Goal: Task Accomplishment & Management: Complete application form

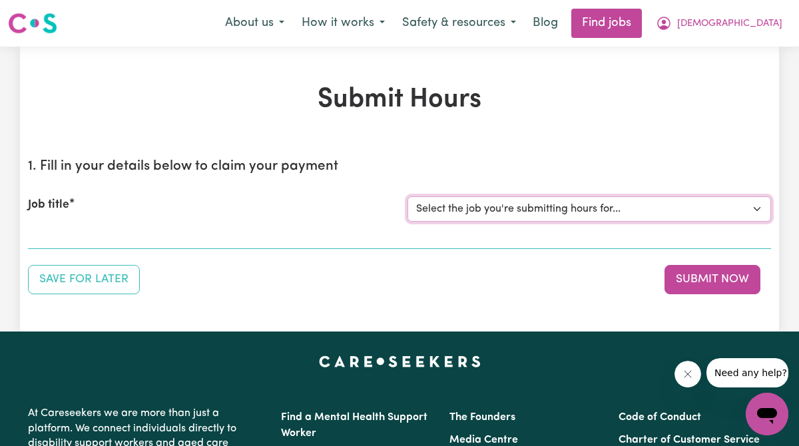
click at [508, 203] on select "Select the job you're submitting hours for... [[PERSON_NAME]] Support Worker Ne…" at bounding box center [590, 209] width 364 height 25
select select "15070"
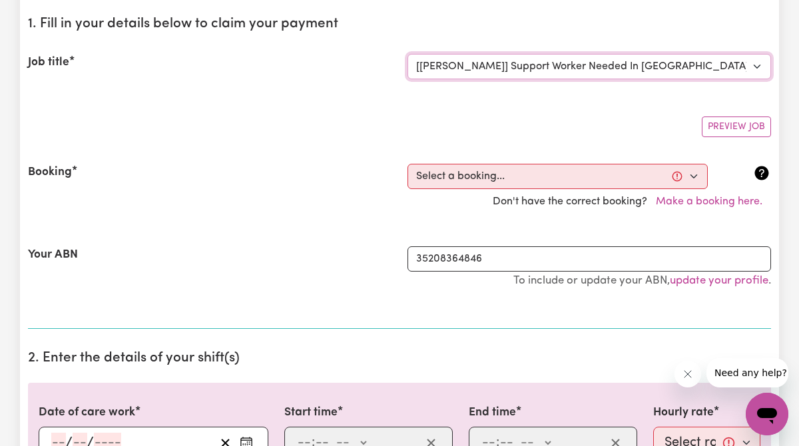
scroll to position [143, 0]
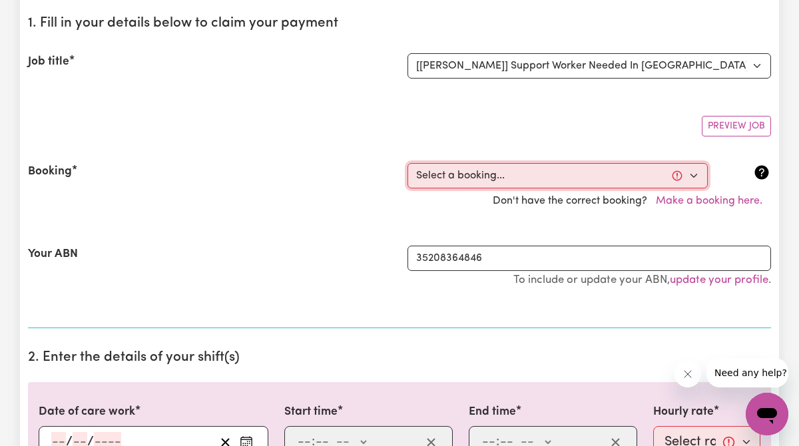
click at [519, 176] on select "Select a booking... [DATE] 3:00pm to 11:00pm (ONE-OFF)" at bounding box center [558, 175] width 300 height 25
select select "363666"
type input "[DATE]"
type input "11"
type input "9"
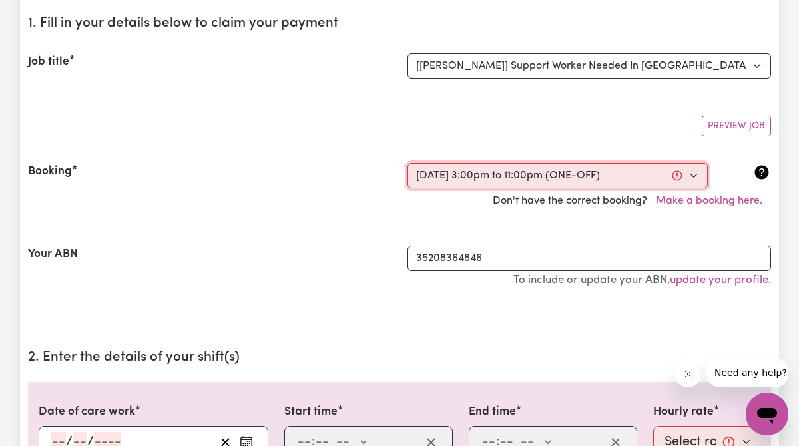
type input "2025"
type input "15:00"
type input "3"
type input "0"
select select "pm"
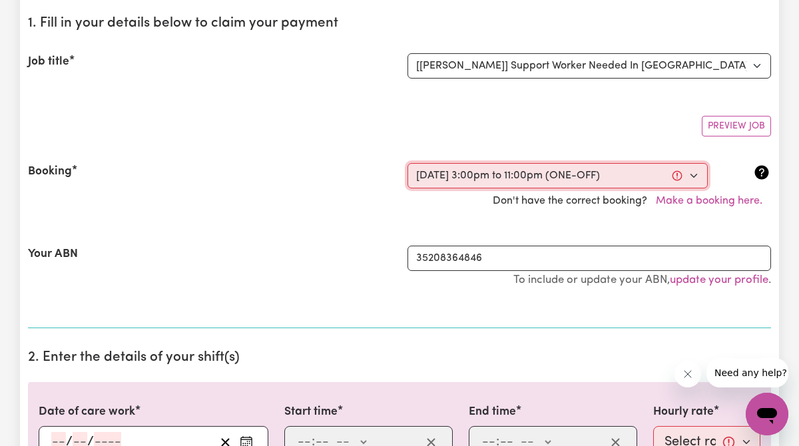
type input "23:00"
type input "11"
type input "0"
select select "pm"
select select "45-Weekday"
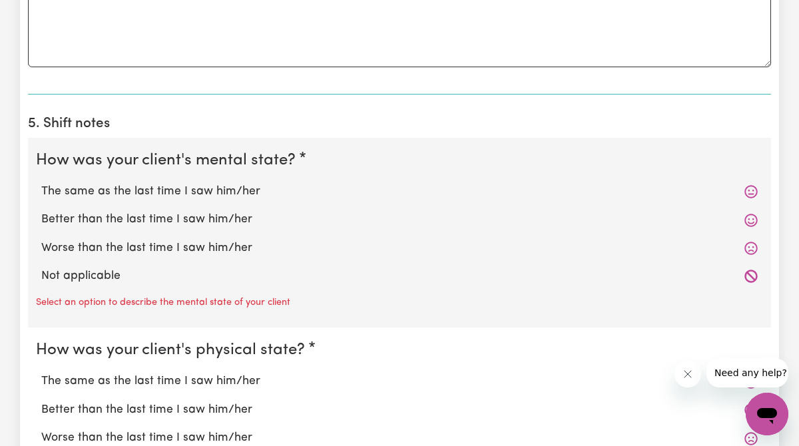
scroll to position [941, 0]
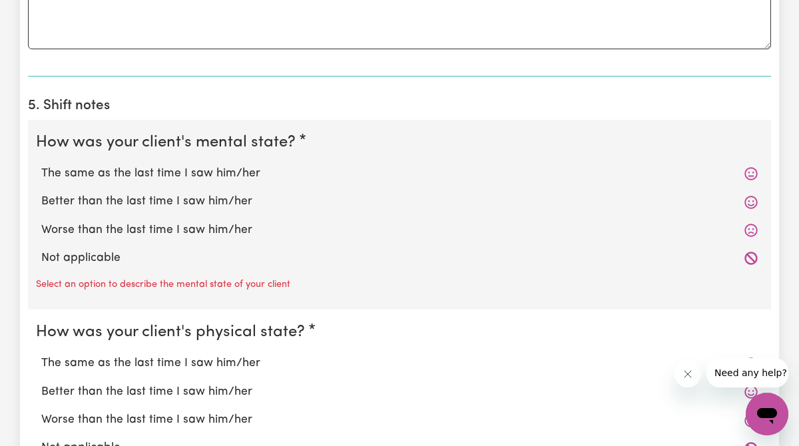
click at [749, 176] on icon at bounding box center [751, 174] width 13 height 13
click at [240, 194] on label "Better than the last time I saw him/her" at bounding box center [399, 201] width 717 height 17
click at [41, 193] on input "Better than the last time I saw him/her" at bounding box center [41, 193] width 1 height 1
radio input "true"
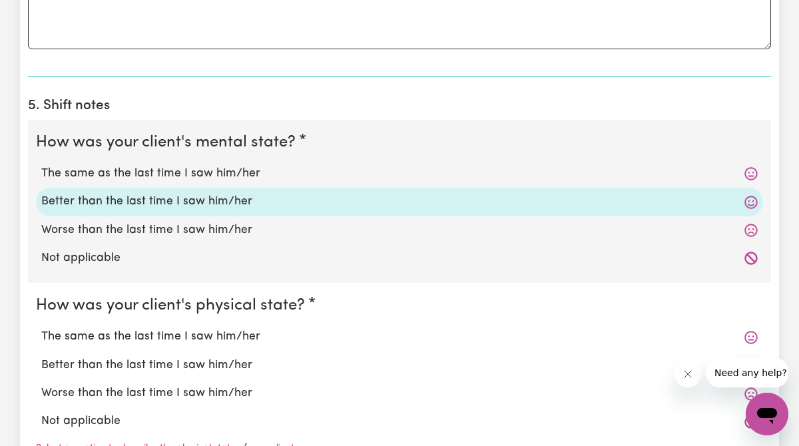
click at [112, 263] on label "Not applicable" at bounding box center [399, 258] width 717 height 17
click at [41, 250] on input "Not applicable" at bounding box center [41, 249] width 1 height 1
radio input "true"
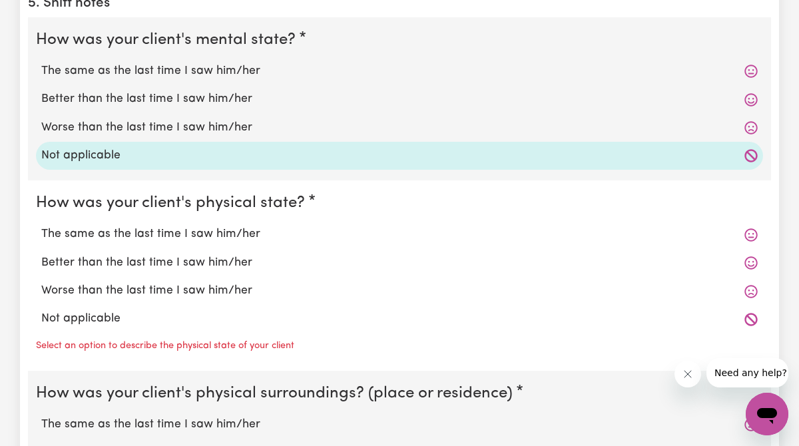
scroll to position [1057, 0]
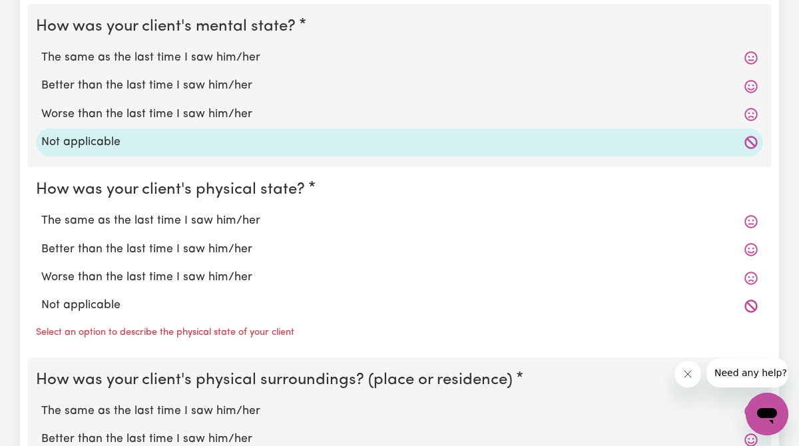
click at [193, 311] on label "Not applicable" at bounding box center [399, 305] width 717 height 17
click at [41, 297] on input "Not applicable" at bounding box center [41, 296] width 1 height 1
radio input "true"
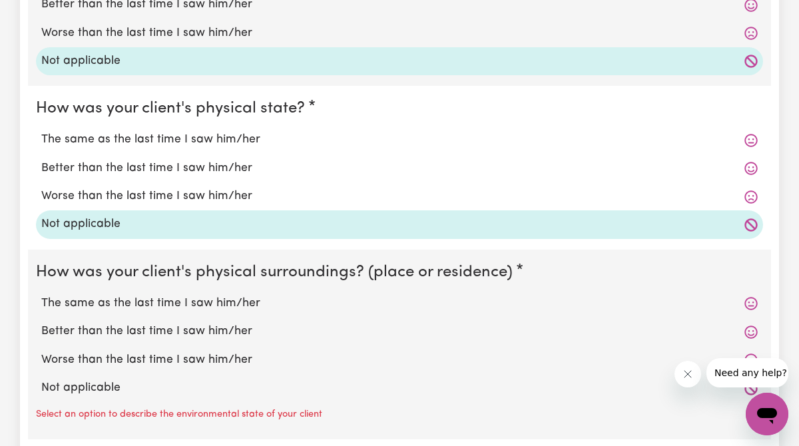
scroll to position [1158, 0]
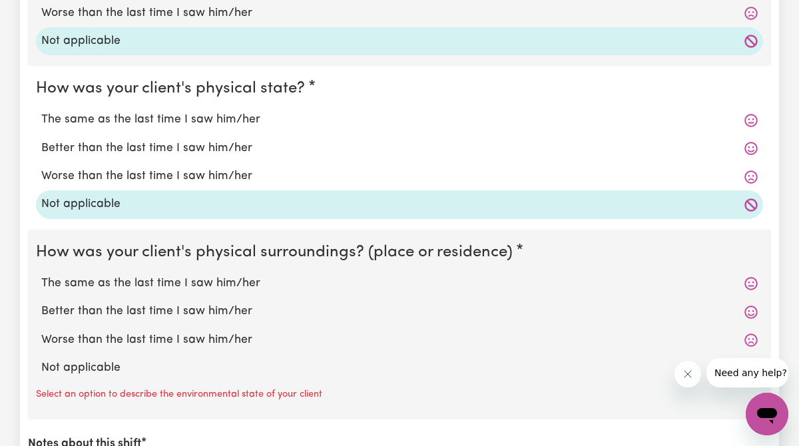
click at [183, 379] on div "Not applicable" at bounding box center [399, 368] width 727 height 28
click at [177, 373] on label "Not applicable" at bounding box center [399, 368] width 717 height 17
click at [41, 360] on input "Not applicable" at bounding box center [41, 359] width 1 height 1
radio input "true"
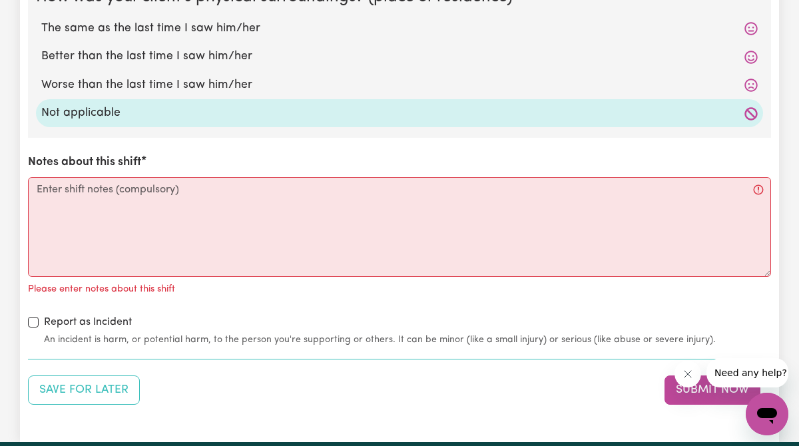
scroll to position [1419, 0]
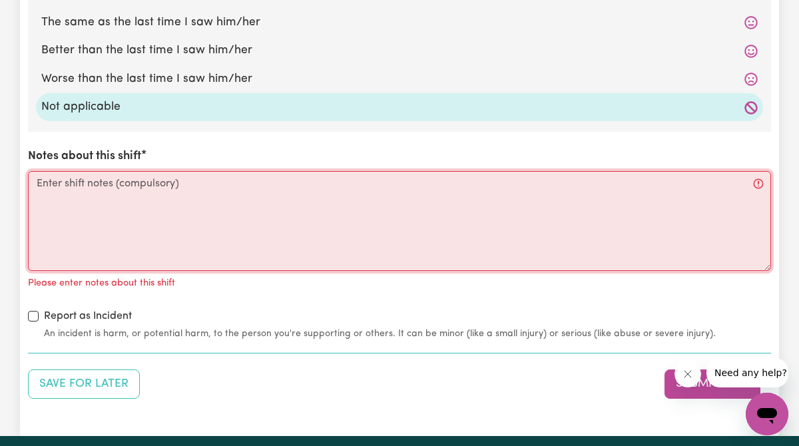
click at [121, 225] on textarea "Notes about this shift" at bounding box center [399, 221] width 743 height 100
click at [197, 199] on textarea "Notes about this shift" at bounding box center [399, 221] width 743 height 100
paste textarea "Received [PERSON_NAME]'s care at 1500 hrs. He was observed sleeping until [DATE…"
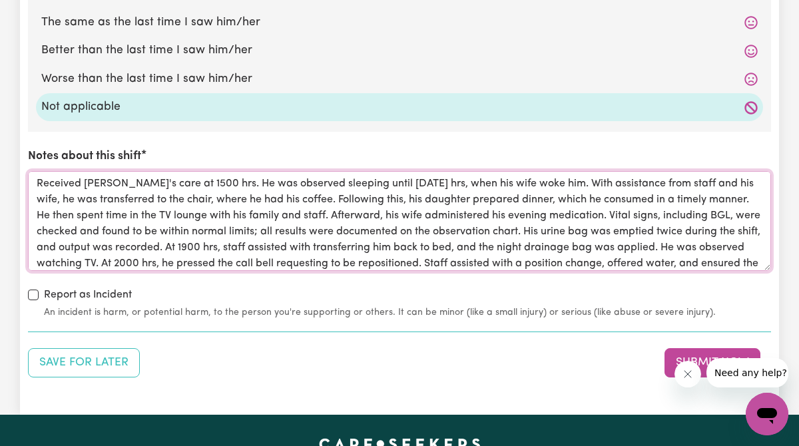
scroll to position [15, 0]
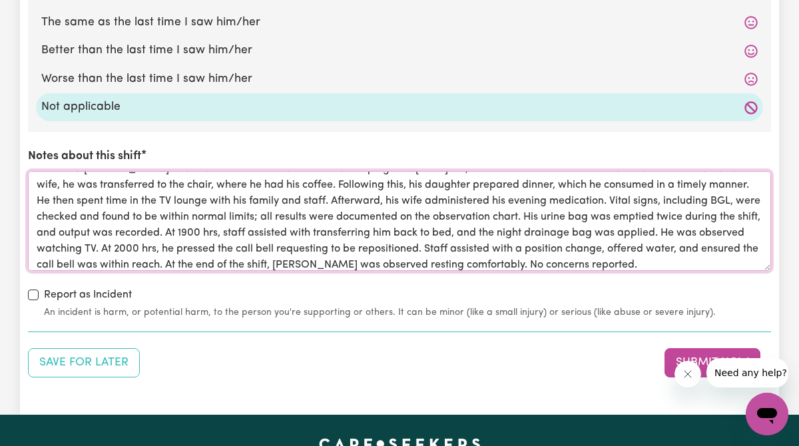
click at [63, 246] on textarea "Received [PERSON_NAME]'s care at 1500 hrs. He was observed sleeping until [DATE…" at bounding box center [399, 221] width 743 height 100
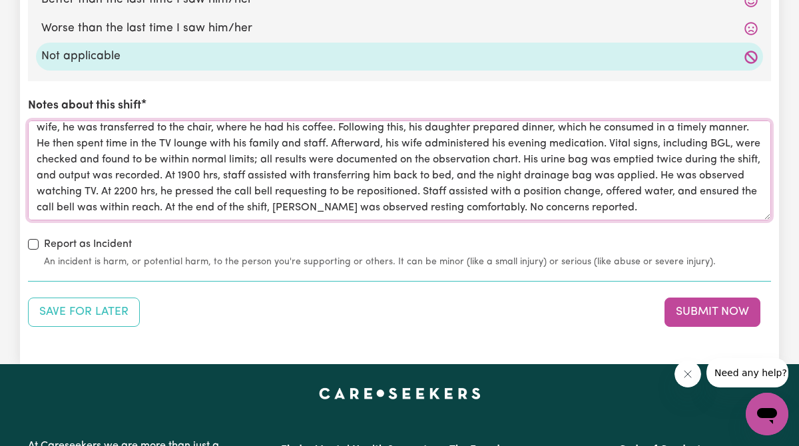
scroll to position [1517, 0]
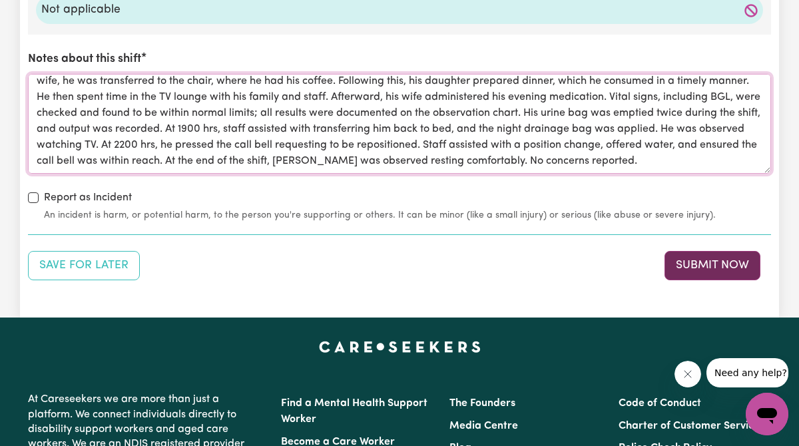
type textarea "Received [PERSON_NAME]'s care at 1500 hrs. He was observed sleeping until [DATE…"
click at [709, 276] on button "Submit Now" at bounding box center [713, 265] width 96 height 29
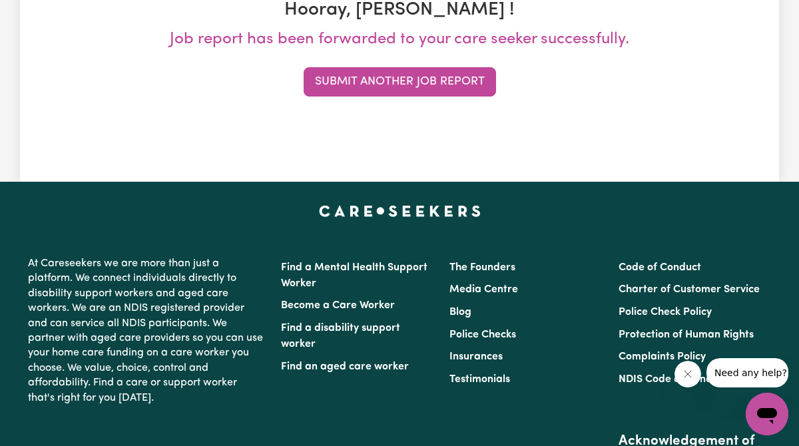
scroll to position [0, 0]
